Goal: Find specific page/section: Find specific page/section

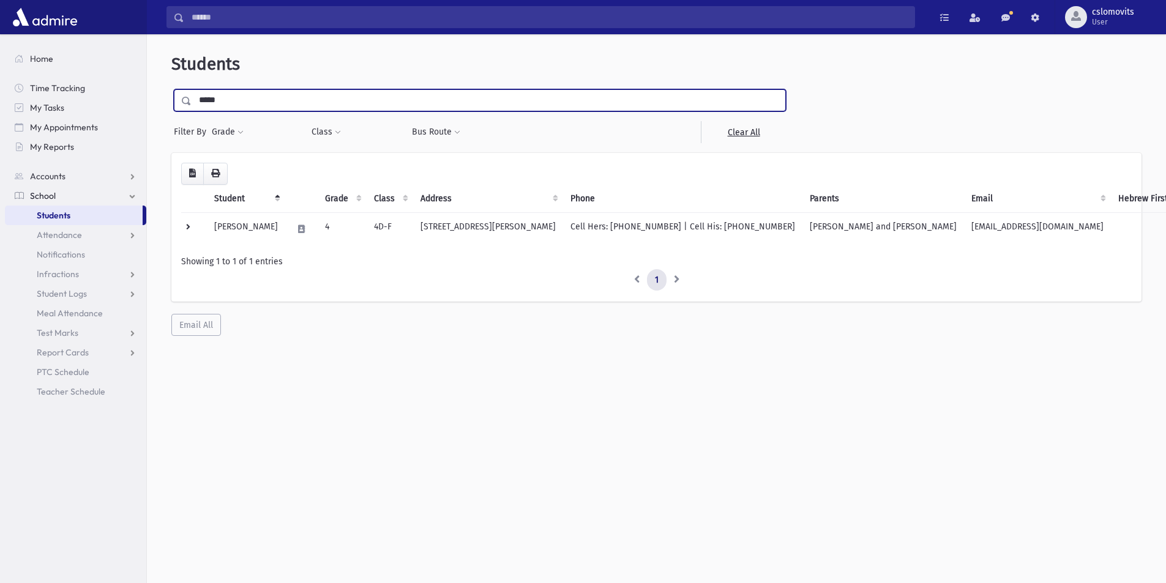
type input "*****"
click at [171, 89] on input "submit" at bounding box center [188, 97] width 34 height 17
drag, startPoint x: 229, startPoint y: 96, endPoint x: 86, endPoint y: 115, distance: 144.6
click at [86, 115] on div "Search Results Students" at bounding box center [583, 308] width 1166 height 616
